Goal: Task Accomplishment & Management: Manage account settings

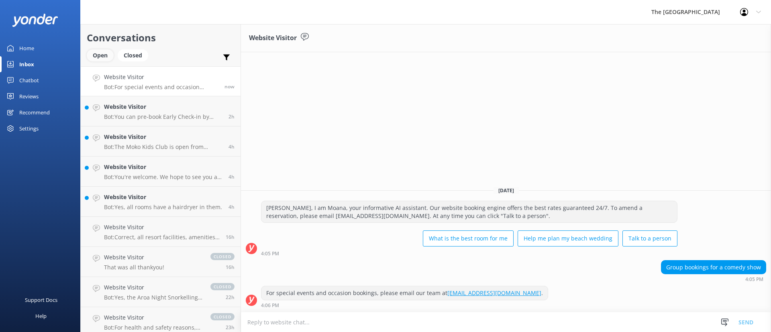
click at [99, 54] on div "Open" at bounding box center [100, 55] width 27 height 12
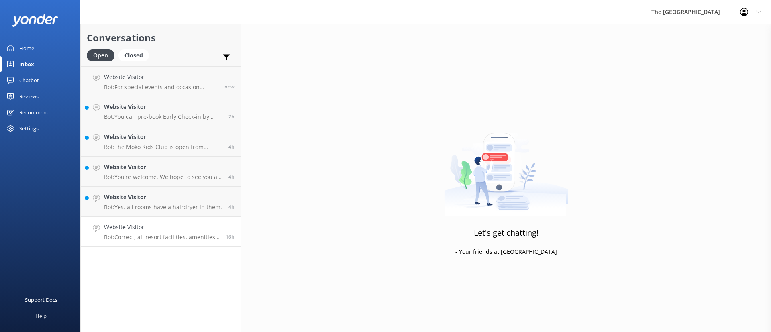
click at [137, 234] on p "Bot: [GEOGRAPHIC_DATA], all resort facilities, amenities, and services are rese…" at bounding box center [162, 237] width 116 height 7
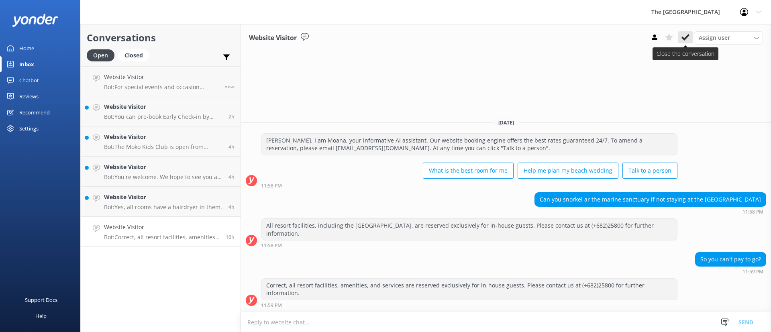
click at [684, 33] on icon at bounding box center [685, 37] width 8 height 8
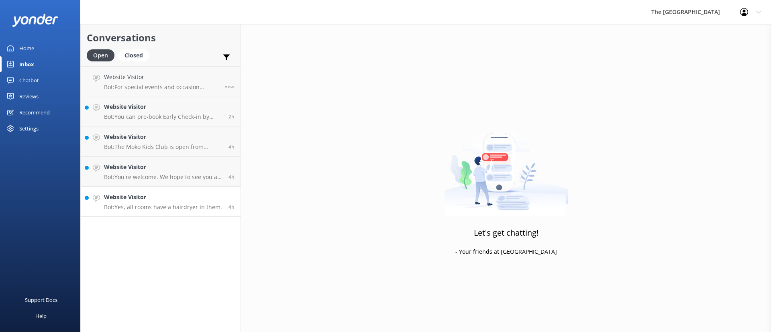
click at [126, 196] on h4 "Website Visitor" at bounding box center [163, 197] width 118 height 9
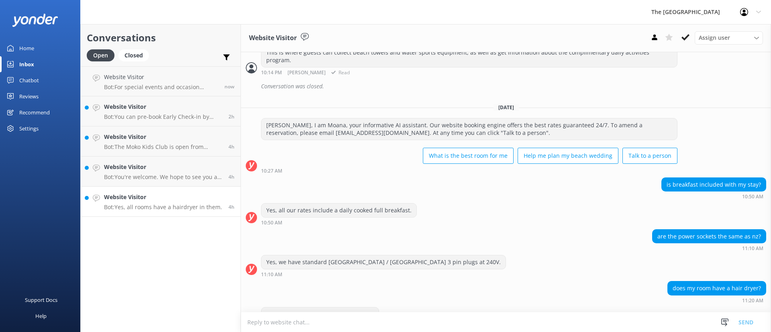
scroll to position [330, 0]
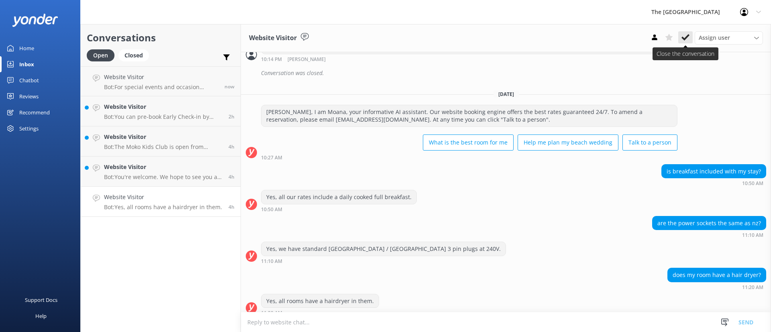
click at [688, 35] on icon at bounding box center [685, 37] width 8 height 8
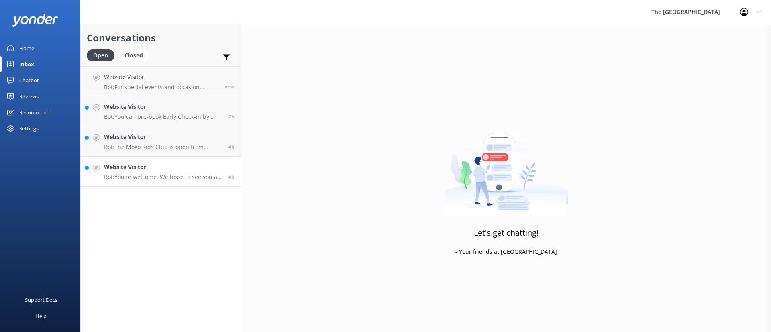
click at [147, 168] on h4 "Website Visitor" at bounding box center [163, 167] width 118 height 9
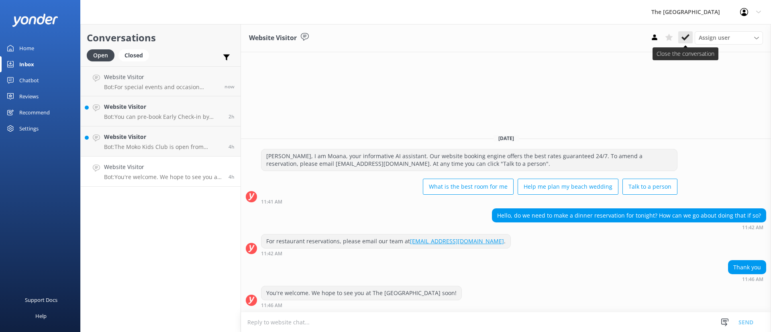
click at [684, 35] on icon at bounding box center [685, 37] width 8 height 8
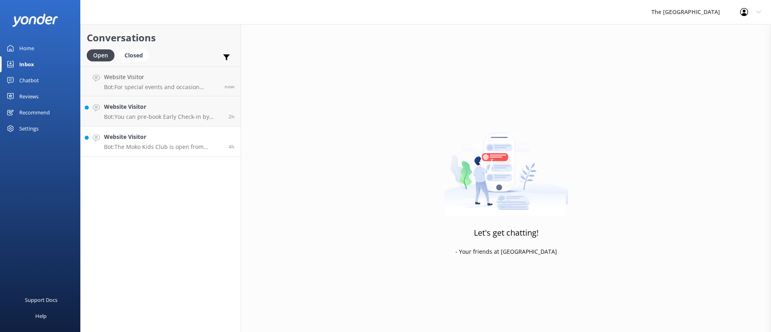
click at [175, 140] on h4 "Website Visitor" at bounding box center [163, 136] width 118 height 9
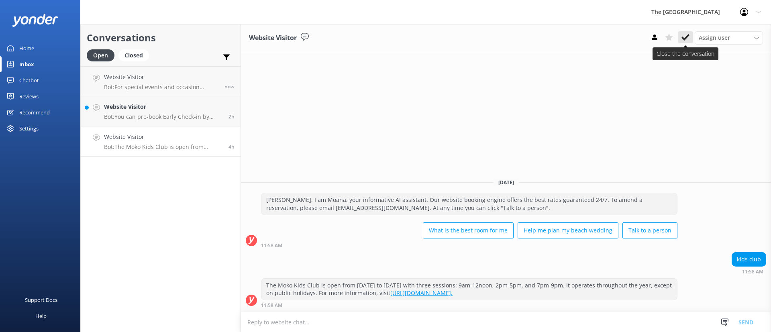
click at [691, 40] on button at bounding box center [685, 37] width 14 height 12
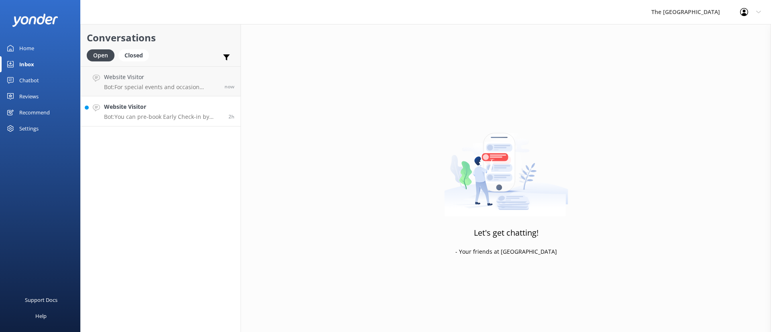
click at [134, 113] on p "Bot: You can pre-book Early Check-in by paying: - 10% of the nightly room rate …" at bounding box center [163, 116] width 118 height 7
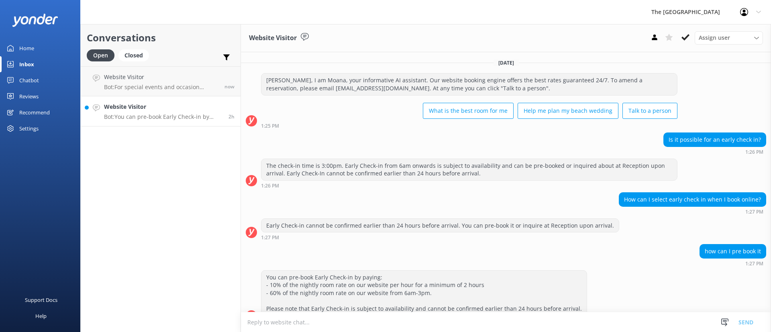
scroll to position [16, 0]
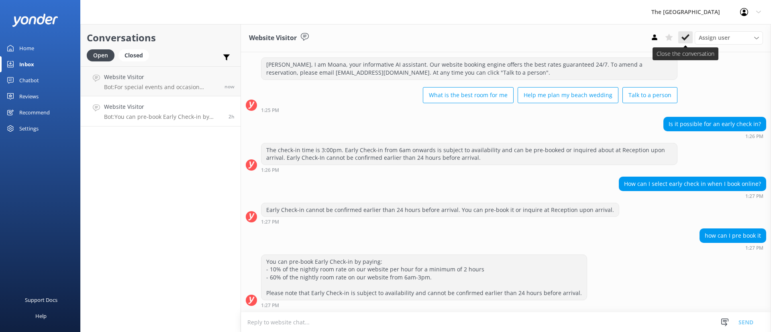
click at [684, 35] on icon at bounding box center [685, 37] width 8 height 8
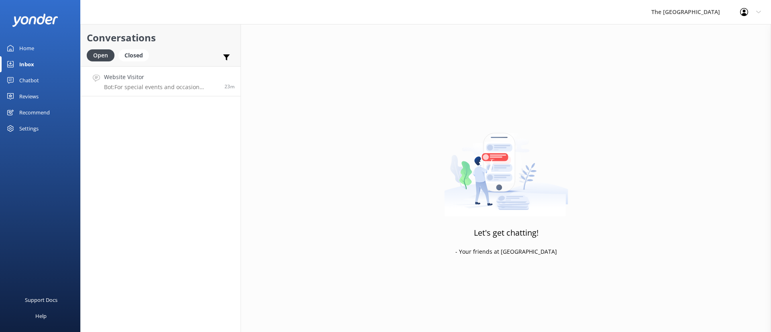
click at [147, 77] on h4 "Website Visitor" at bounding box center [161, 77] width 114 height 9
